Goal: Task Accomplishment & Management: Use online tool/utility

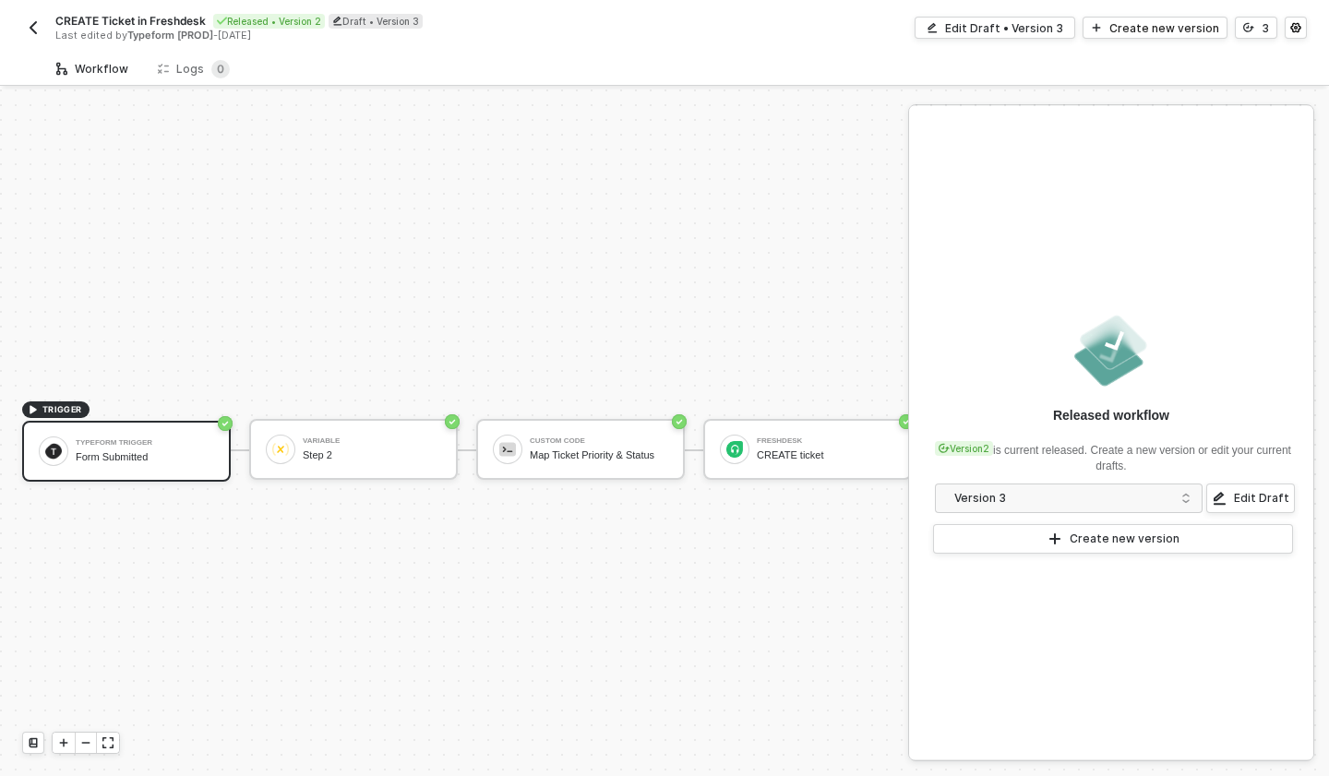
scroll to position [34, 0]
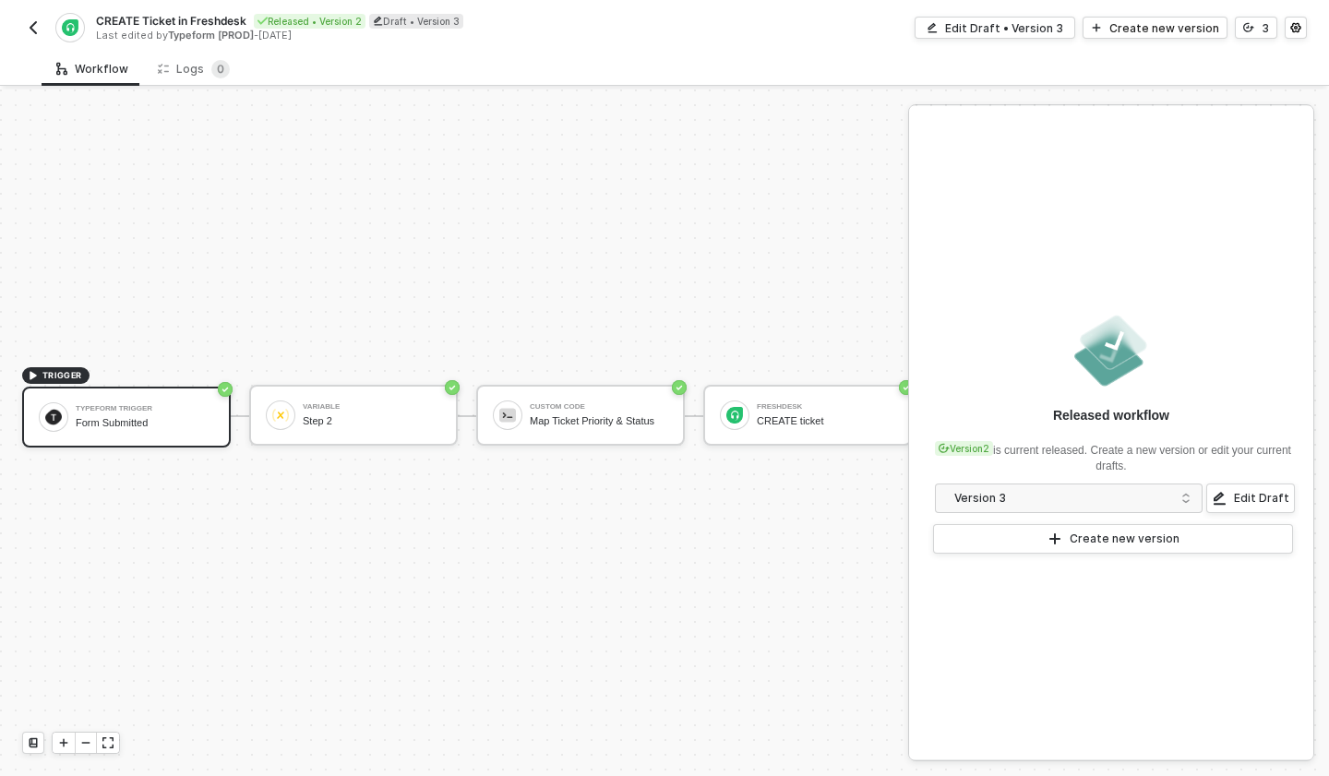
click at [27, 27] on img "button" at bounding box center [33, 27] width 15 height 15
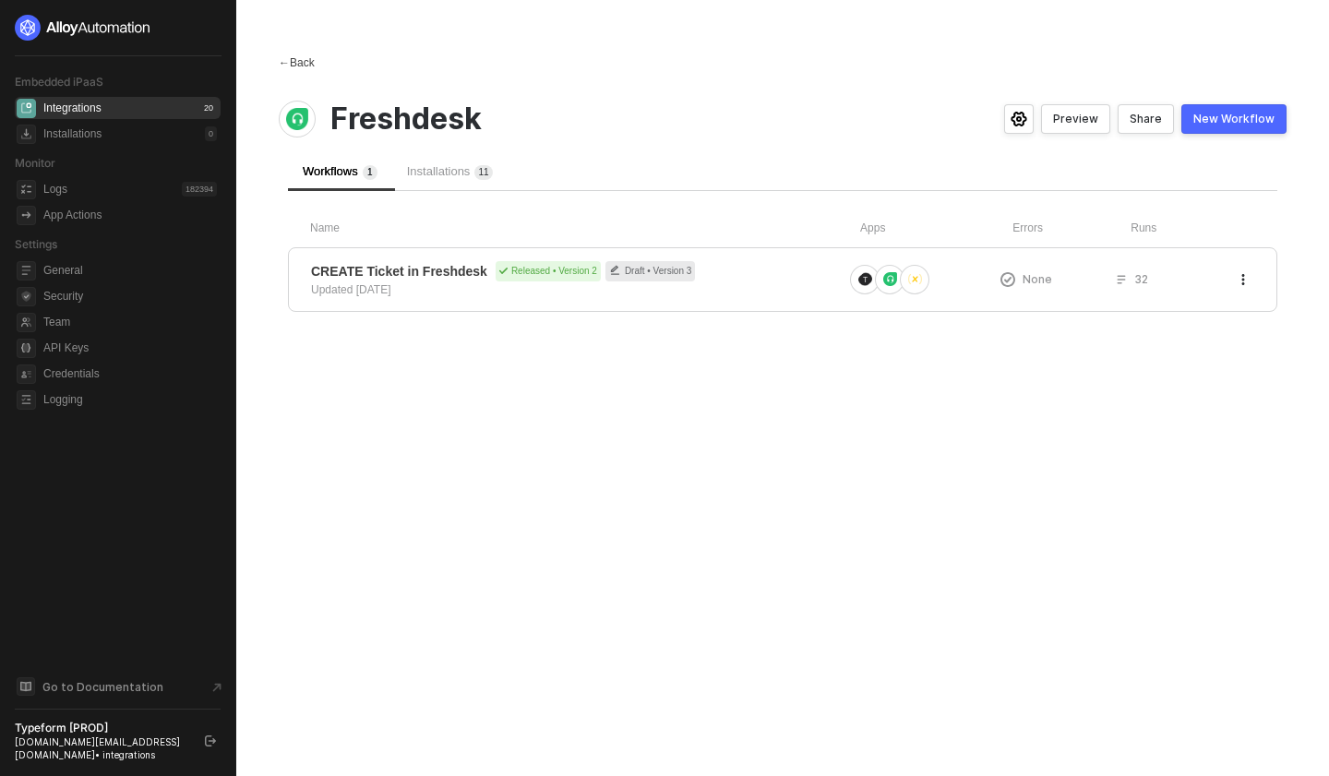
click at [285, 59] on span "←" at bounding box center [284, 62] width 11 height 13
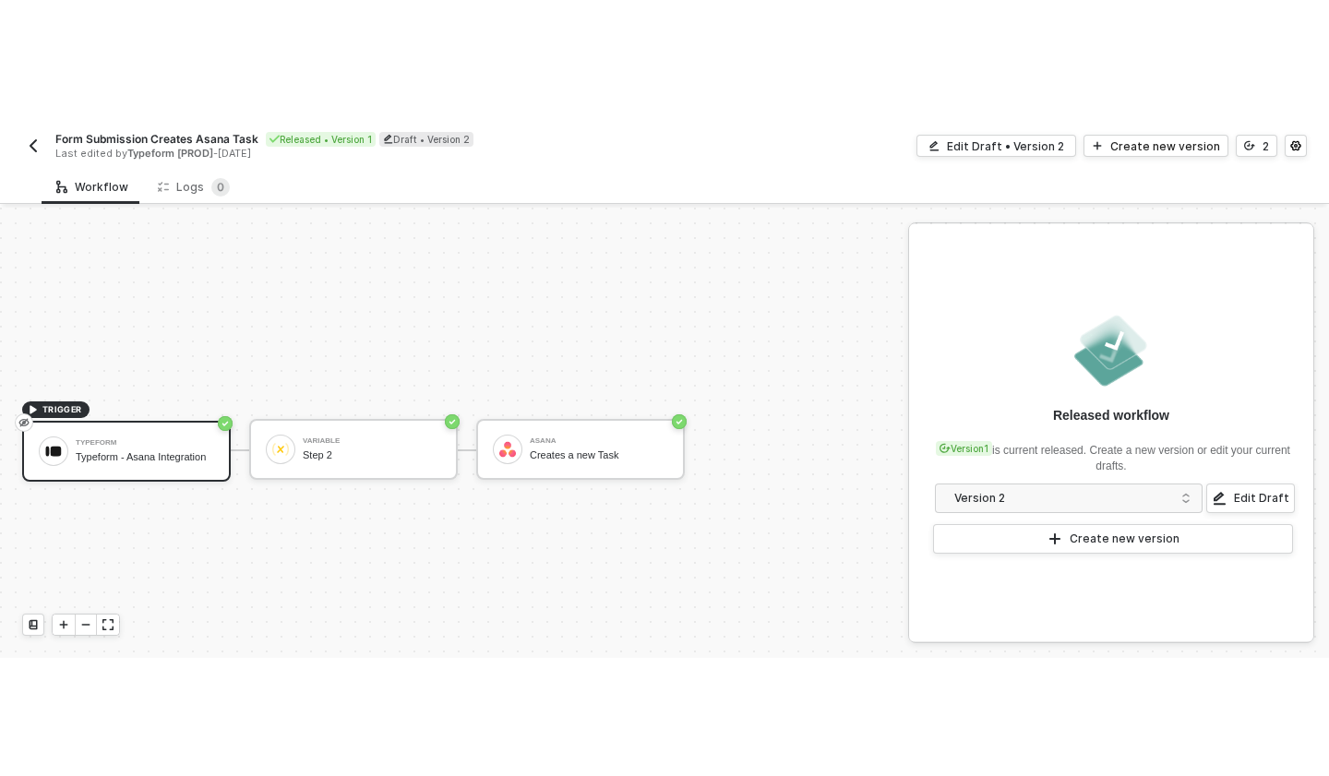
scroll to position [34, 0]
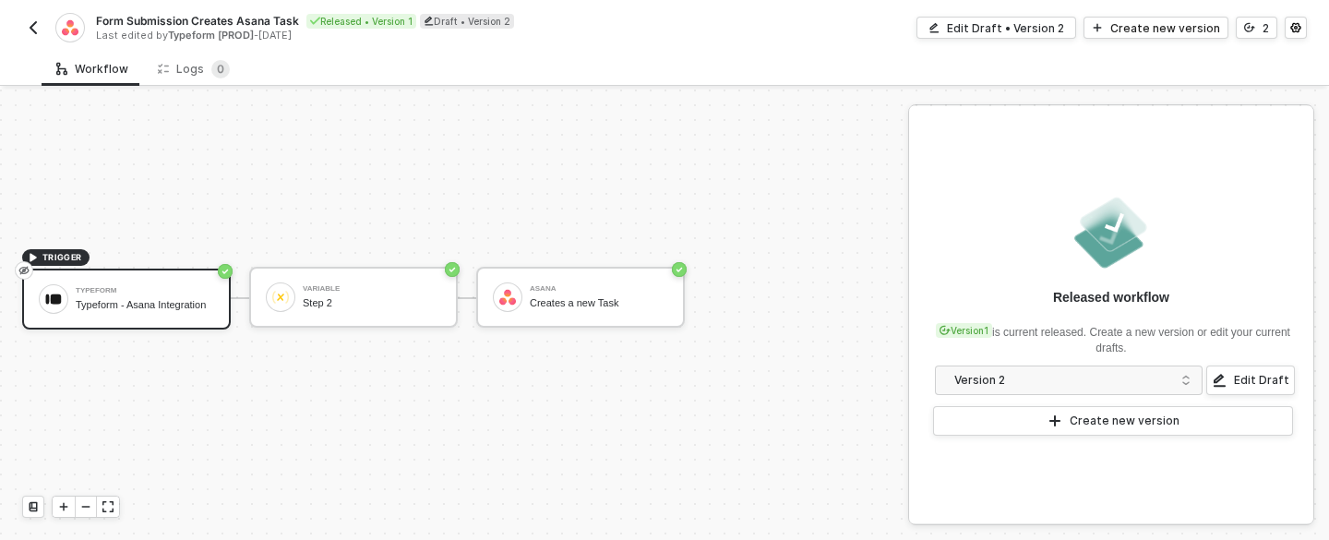
click at [391, 539] on div "TRIGGER Typeform Typeform - Asana Integration Variable Step 2 Asana Creates a n…" at bounding box center [449, 297] width 899 height 484
